Goal: Find specific page/section: Find specific page/section

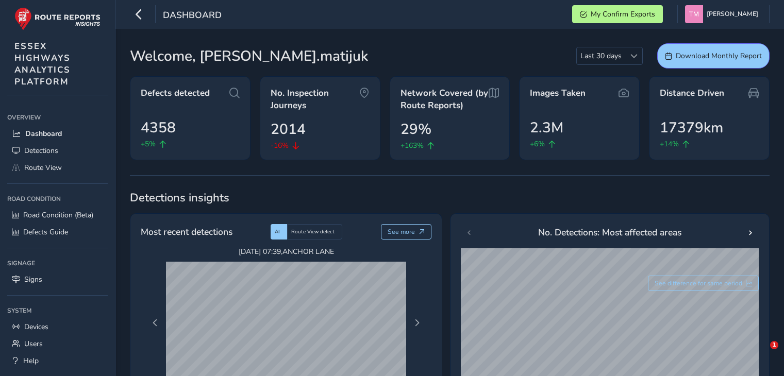
click at [43, 166] on span "Route View" at bounding box center [43, 168] width 38 height 10
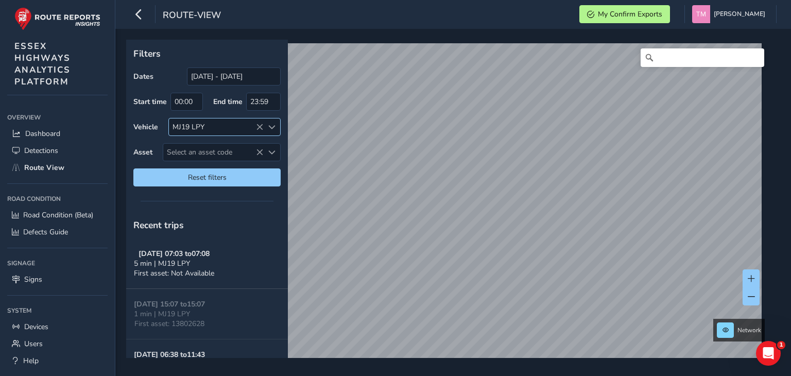
click at [261, 128] on icon at bounding box center [259, 127] width 7 height 7
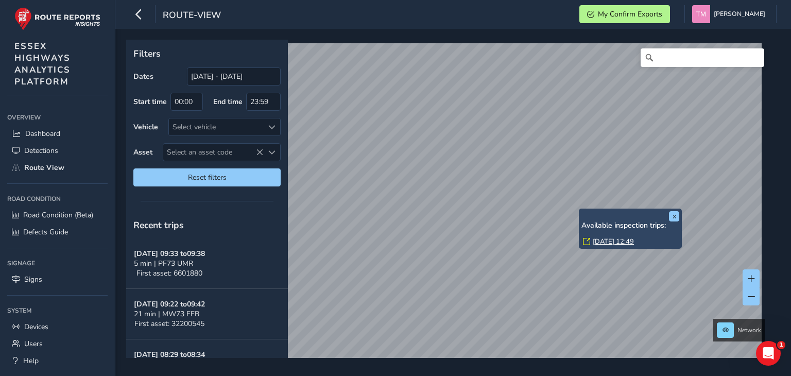
click at [615, 237] on link "[DATE] 12:49" at bounding box center [613, 241] width 41 height 9
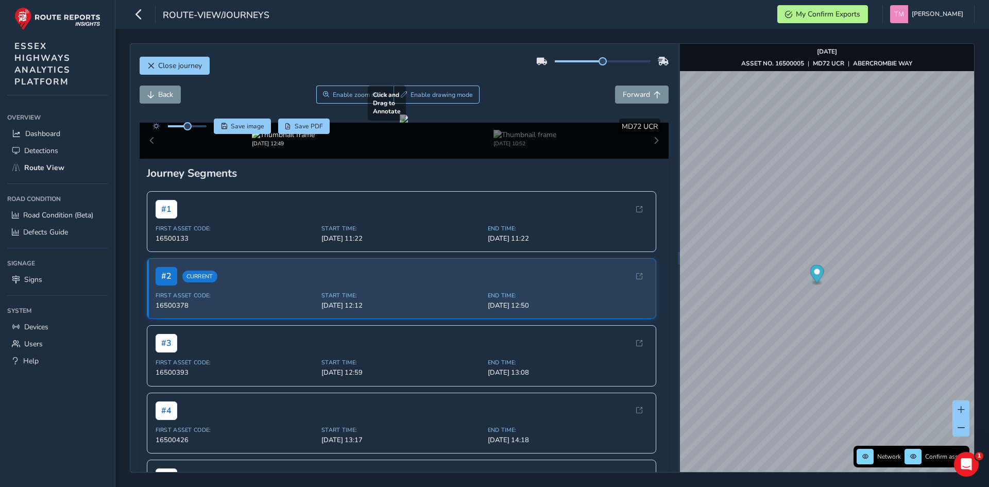
click at [408, 123] on div at bounding box center [404, 118] width 8 height 8
click at [363, 97] on span "Enable zoom mode" at bounding box center [360, 95] width 55 height 8
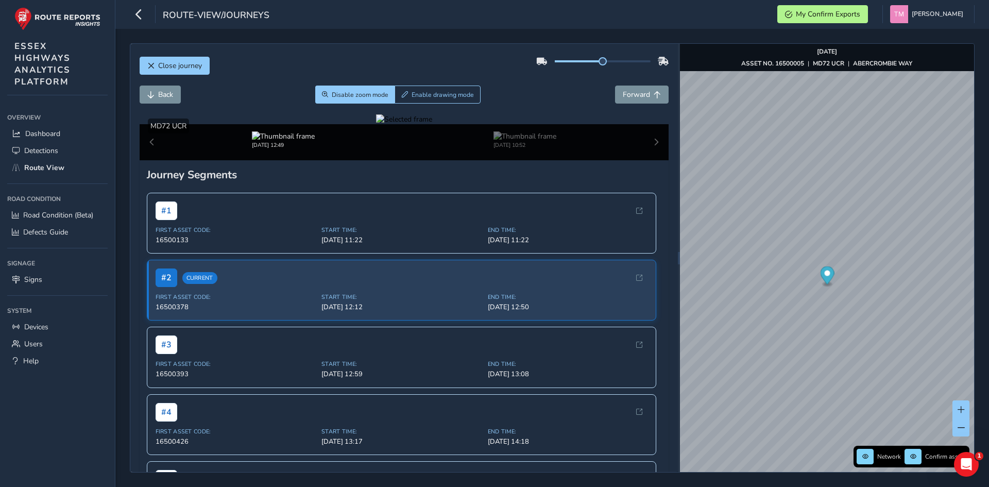
click at [432, 124] on div at bounding box center [404, 119] width 56 height 10
click at [529, 334] on img at bounding box center [399, 126] width 1484 height 835
click at [432, 124] on div at bounding box center [404, 119] width 56 height 10
click at [557, 326] on img at bounding box center [347, 142] width 1484 height 835
click at [432, 124] on div at bounding box center [404, 119] width 56 height 10
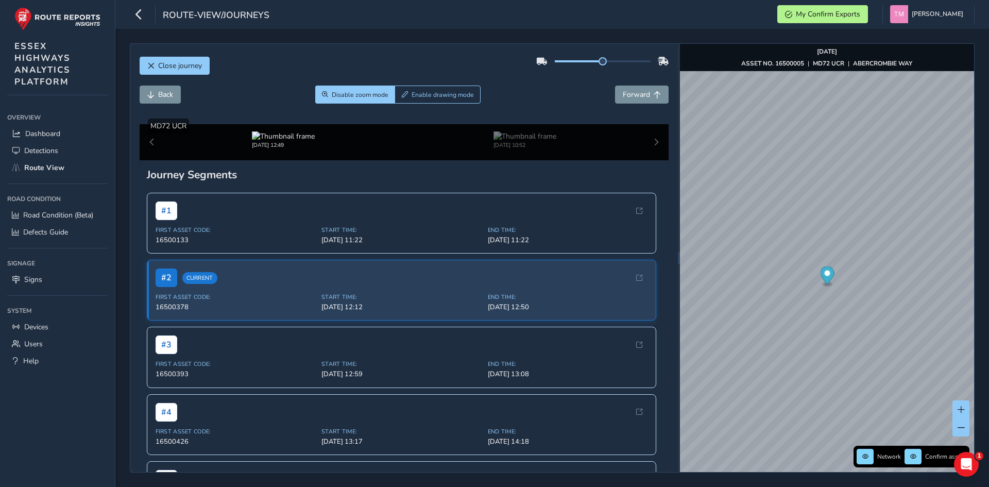
click at [553, 340] on img at bounding box center [355, 115] width 1484 height 835
